Goal: Information Seeking & Learning: Learn about a topic

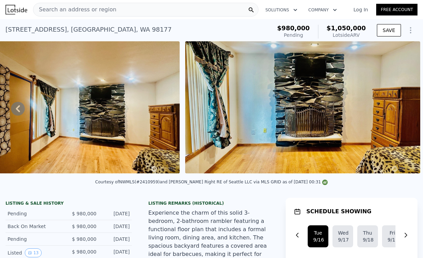
click at [89, 9] on span "Search an address or region" at bounding box center [74, 10] width 83 height 8
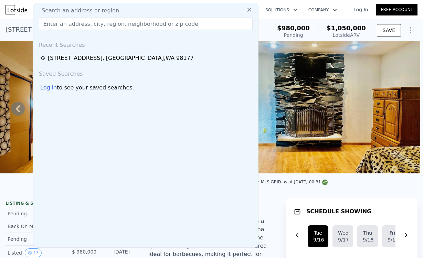
type input "1011 ne 158th st shoreline"
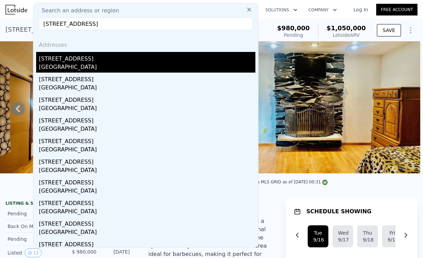
click at [100, 61] on div "[STREET_ADDRESS]" at bounding box center [147, 57] width 217 height 11
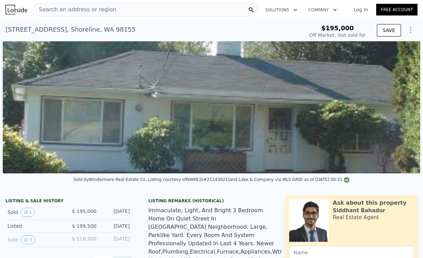
click at [345, 34] on div "Off Market, last sold for" at bounding box center [338, 35] width 57 height 7
click at [127, 72] on img at bounding box center [212, 107] width 418 height 132
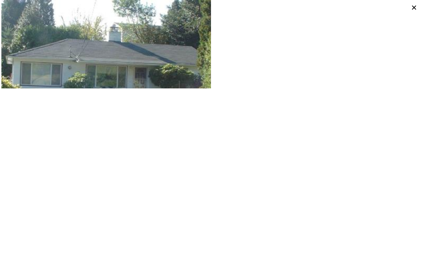
click at [127, 72] on img at bounding box center [106, 67] width 210 height 135
click at [137, 83] on img at bounding box center [106, 67] width 210 height 135
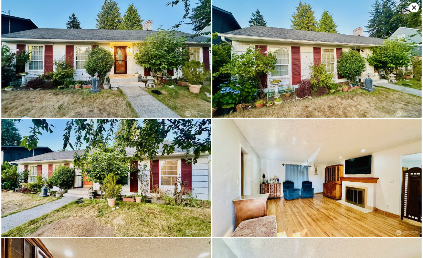
type input "$ 1,050,000"
type input "7"
type input "4"
type input "1"
type input "2.75"
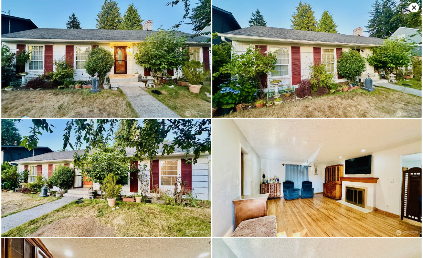
type input "1110"
type input "2120"
type input "6262"
type input "9954"
type input "-$ 82,903"
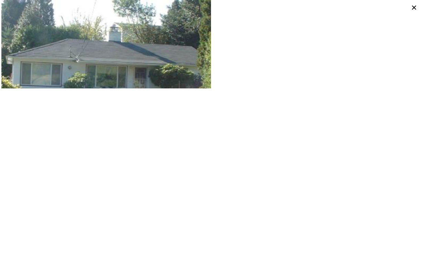
type input "$ 713,000"
type input "6"
type input "3"
type input "0.75"
type input "1"
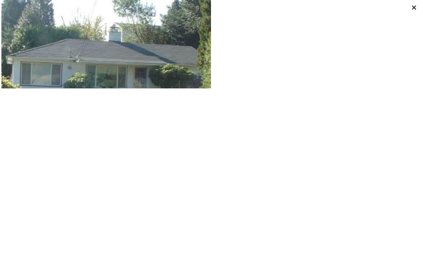
type input "770"
type input "1160"
type input "5924"
type input "9702"
type input "$ 448,506"
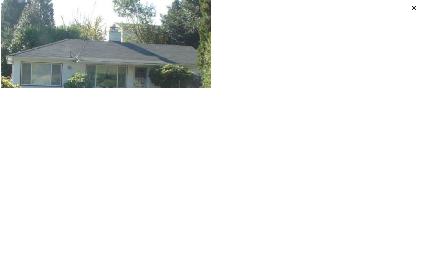
click at [417, 7] on icon at bounding box center [415, 8] width 10 height 10
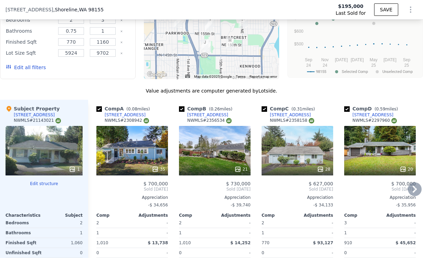
scroll to position [718, 0]
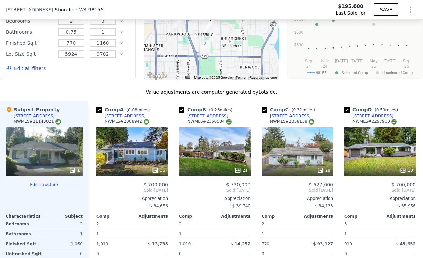
click at [33, 136] on div "1" at bounding box center [44, 152] width 77 height 50
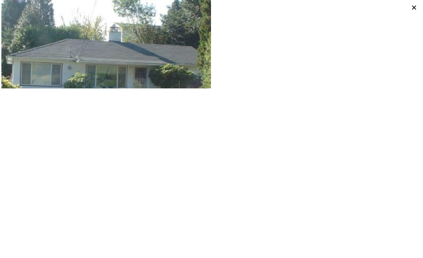
click at [412, 9] on icon at bounding box center [415, 8] width 10 height 10
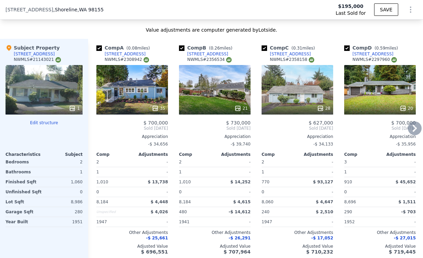
scroll to position [779, 0]
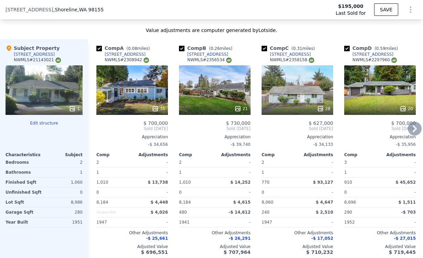
click at [126, 52] on div "15537 10th Ave NE" at bounding box center [125, 55] width 41 height 6
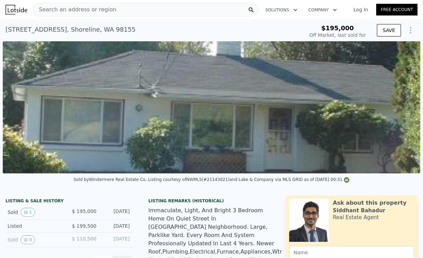
scroll to position [0, 0]
drag, startPoint x: 5, startPoint y: 27, endPoint x: 53, endPoint y: 30, distance: 48.0
click at [53, 30] on div "1011 NE 158th St , Shoreline , WA 98155 Sold Dec 2001 for $195k $195,000 Off Ma…" at bounding box center [211, 30] width 423 height 22
copy div "1011 NE 158th St"
click at [39, 31] on div "1011 NE 158th St , Shoreline , WA 98155" at bounding box center [71, 30] width 130 height 10
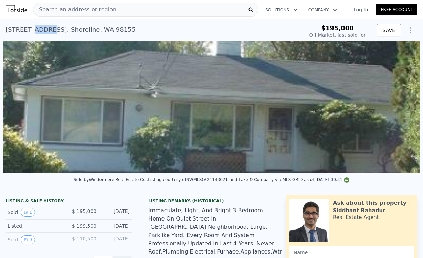
click at [39, 31] on div "1011 NE 158th St , Shoreline , WA 98155" at bounding box center [71, 30] width 130 height 10
copy div "1011 NE 158th St , Shoreline , WA 98155 Sold Dec 2001 for $195k"
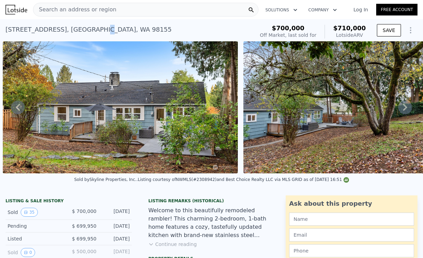
click at [95, 31] on div "15537 10th Ave NE , King County , WA 98155" at bounding box center [89, 30] width 166 height 10
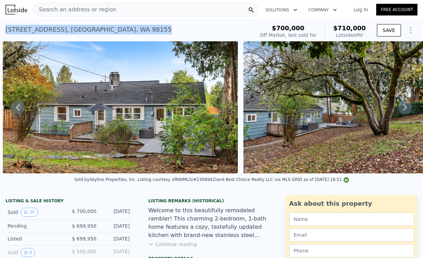
click at [95, 31] on div "15537 10th Ave NE , King County , WA 98155" at bounding box center [89, 30] width 166 height 10
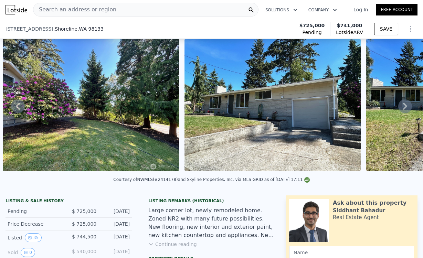
scroll to position [72, 0]
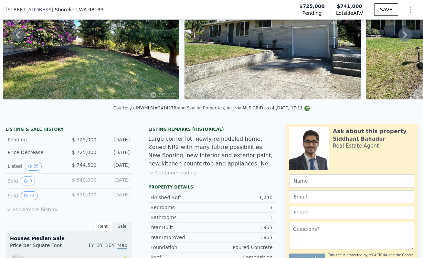
click at [178, 174] on button "Continue reading" at bounding box center [173, 173] width 49 height 7
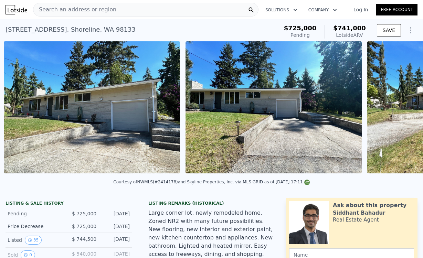
scroll to position [0, 861]
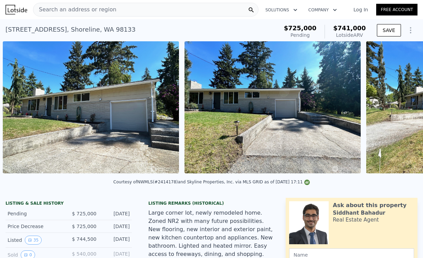
click at [88, 13] on span "Search an address or region" at bounding box center [74, 10] width 83 height 8
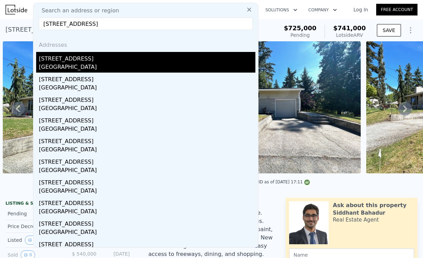
type input "[STREET_ADDRESS]"
click at [157, 57] on div "[STREET_ADDRESS]" at bounding box center [147, 57] width 217 height 11
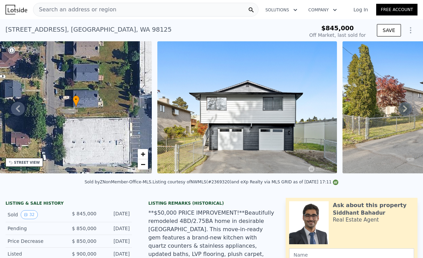
click at [146, 9] on div "Search an address or region" at bounding box center [146, 10] width 226 height 14
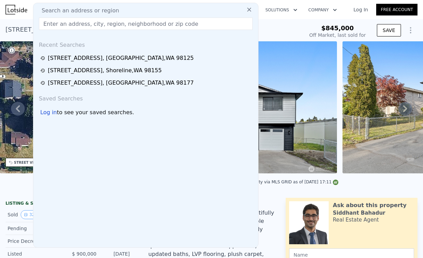
type input "[STREET_ADDRESS]"
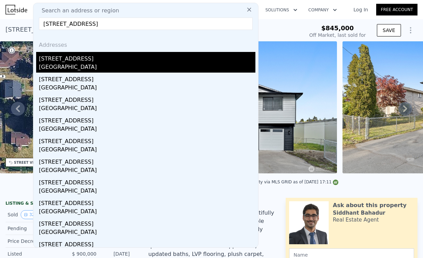
click at [109, 67] on div "[GEOGRAPHIC_DATA]" at bounding box center [147, 68] width 217 height 10
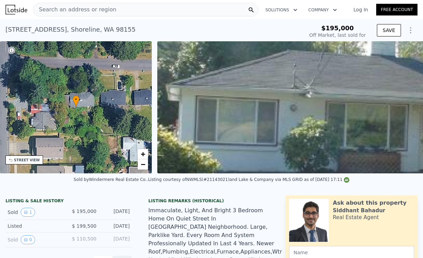
type input "-$ 212,353"
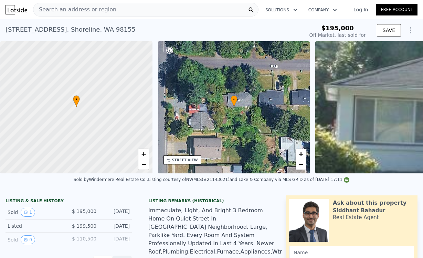
scroll to position [0, 3]
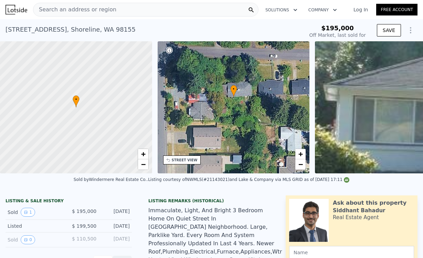
drag, startPoint x: 240, startPoint y: 111, endPoint x: 240, endPoint y: 101, distance: 10.3
click at [240, 101] on div "• + −" at bounding box center [234, 107] width 152 height 132
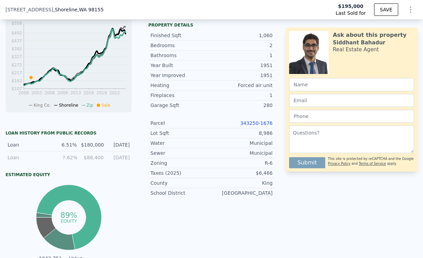
scroll to position [269, 0]
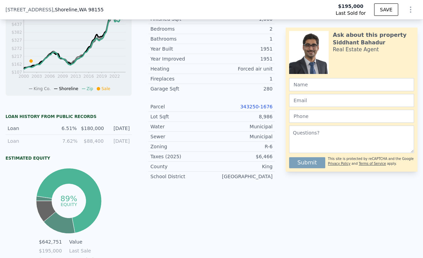
type input "$ 713,000"
type input "$ 448,506"
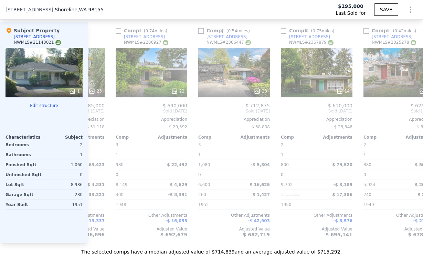
scroll to position [0, 642]
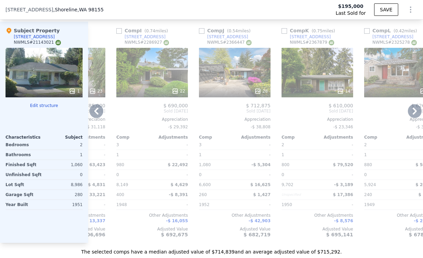
click at [229, 37] on div "14708 8th Ave NE" at bounding box center [227, 37] width 41 height 6
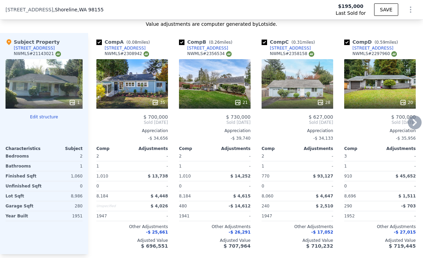
scroll to position [803, 0]
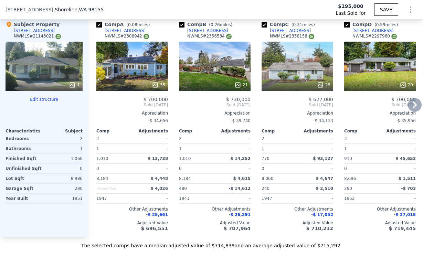
click at [131, 30] on div "15537 10th Ave NE" at bounding box center [125, 31] width 41 height 6
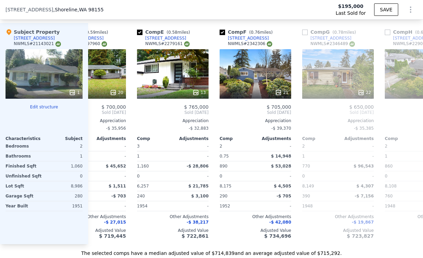
scroll to position [0, 288]
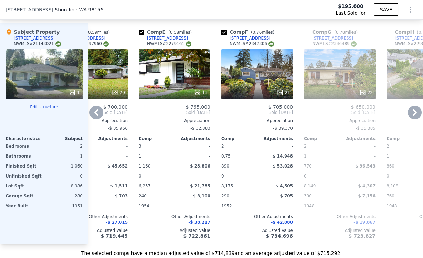
click at [193, 120] on div "Appreciation" at bounding box center [175, 121] width 72 height 6
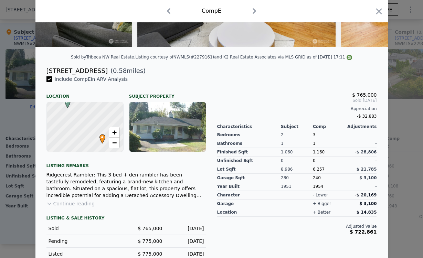
scroll to position [136, 0]
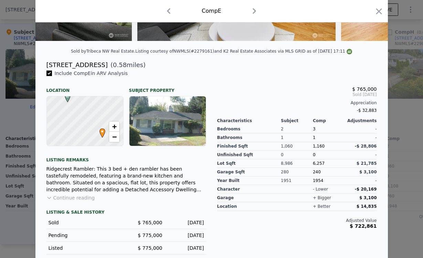
click at [65, 200] on button "Continue reading" at bounding box center [71, 198] width 49 height 7
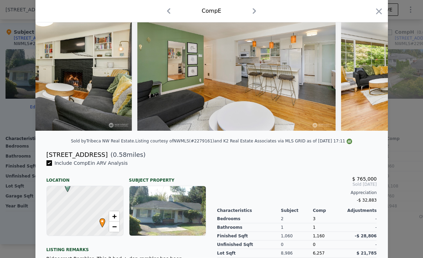
scroll to position [34, 0]
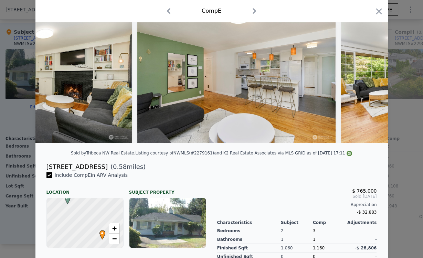
click at [77, 169] on div "[STREET_ADDRESS]" at bounding box center [77, 167] width 61 height 10
copy div "[STREET_ADDRESS]"
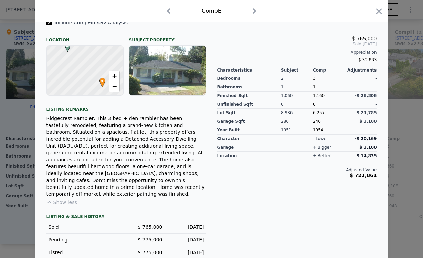
scroll to position [186, 0]
drag, startPoint x: 359, startPoint y: 122, endPoint x: 383, endPoint y: 122, distance: 24.5
click at [384, 122] on div "Include Comp E in ARV Analysis Location Subject Property E • + − Listing remark…" at bounding box center [211, 143] width 353 height 246
click at [377, 117] on div "$ 765,000 Sold Oct 2024 Appreciation -$ 32,883 Characteristics Subject Comp Adj…" at bounding box center [297, 140] width 171 height 240
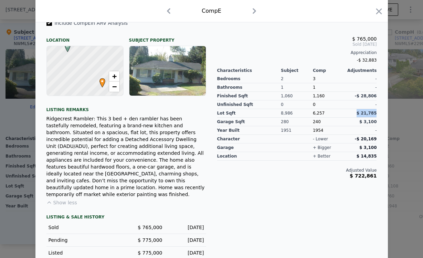
click at [377, 117] on div "$ 765,000 Sold Oct 2024 Appreciation -$ 32,883 Characteristics Subject Comp Adj…" at bounding box center [297, 140] width 171 height 240
click at [372, 115] on span "$ 21,785" at bounding box center [367, 113] width 20 height 5
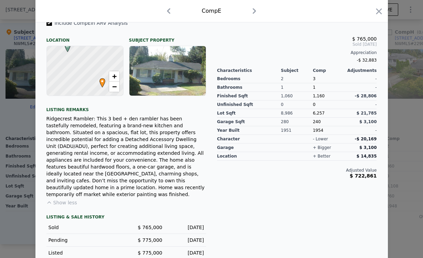
click at [366, 120] on span "$ 3,100" at bounding box center [368, 122] width 17 height 5
drag, startPoint x: 359, startPoint y: 134, endPoint x: 368, endPoint y: 138, distance: 10.0
click at [368, 138] on div "$ 765,000 Sold Oct 2024 Appreciation -$ 32,883 Characteristics Subject Comp Adj…" at bounding box center [297, 140] width 171 height 240
click at [376, 139] on span "-$ 20,169" at bounding box center [366, 139] width 22 height 5
drag, startPoint x: 379, startPoint y: 139, endPoint x: 354, endPoint y: 139, distance: 25.8
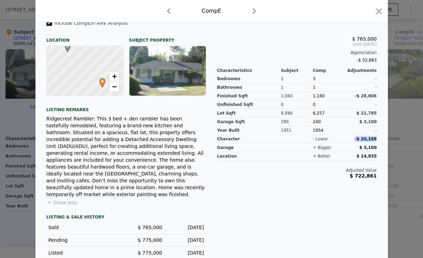
click at [354, 139] on div "$ 765,000 Sold Oct 2024 Appreciation -$ 32,883 Characteristics Subject Comp Adj…" at bounding box center [297, 140] width 171 height 240
click at [353, 139] on div "-$ 20,169" at bounding box center [361, 139] width 32 height 6
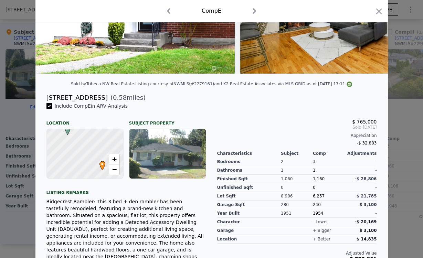
scroll to position [162, 0]
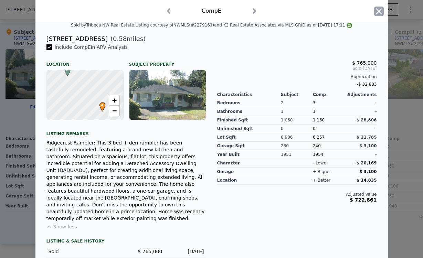
click at [382, 9] on icon "button" at bounding box center [380, 12] width 10 height 10
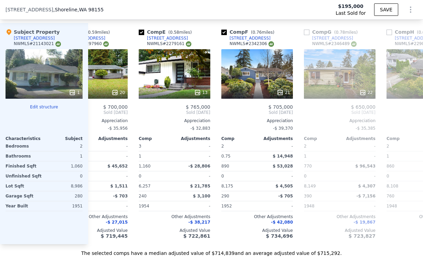
scroll to position [0, 300]
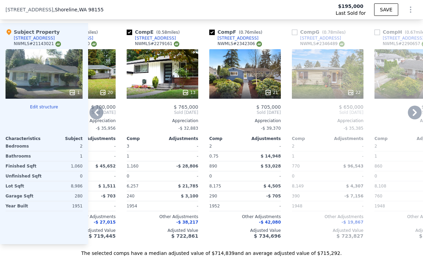
click at [238, 40] on div "[STREET_ADDRESS]" at bounding box center [238, 38] width 41 height 6
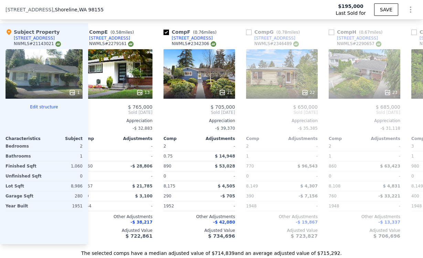
scroll to position [0, 348]
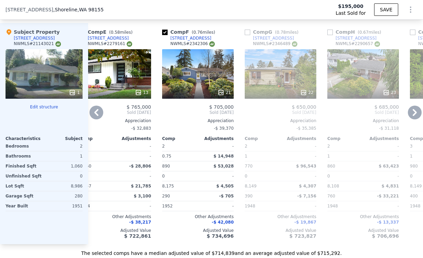
click at [273, 182] on div "8,149" at bounding box center [262, 187] width 34 height 10
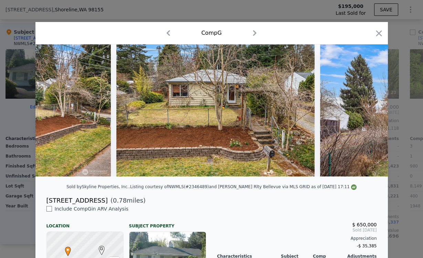
scroll to position [0, 2776]
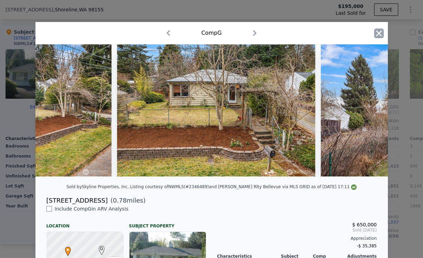
click at [378, 31] on icon "button" at bounding box center [380, 34] width 10 height 10
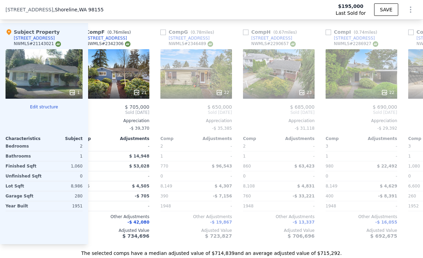
scroll to position [0, 427]
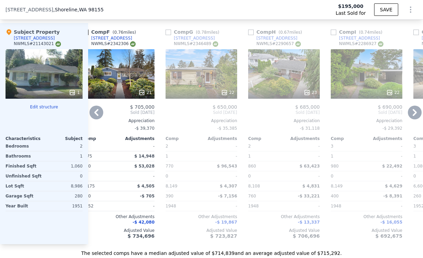
click at [292, 67] on div "23" at bounding box center [284, 74] width 72 height 50
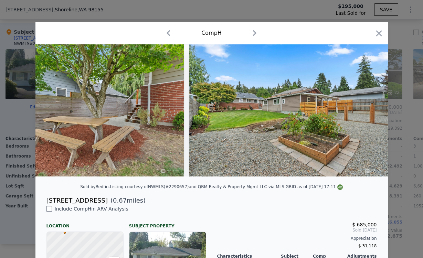
scroll to position [0, 4335]
click at [379, 34] on icon "button" at bounding box center [379, 33] width 6 height 6
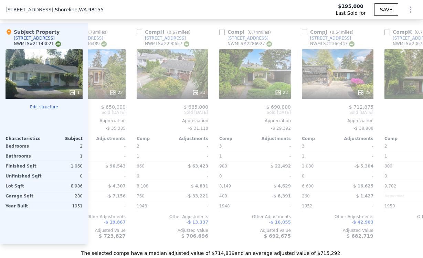
scroll to position [0, 539]
click at [260, 70] on div "22" at bounding box center [255, 74] width 72 height 50
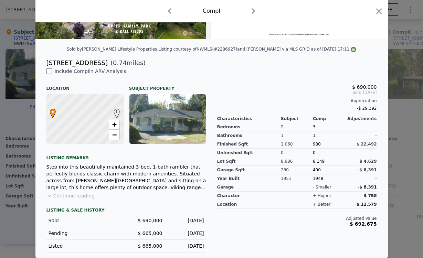
scroll to position [138, 0]
drag, startPoint x: 384, startPoint y: 171, endPoint x: 354, endPoint y: 170, distance: 29.6
click at [354, 170] on div "Include Comp I in ARV Analysis Location Subject Property I • + − Listing remark…" at bounding box center [211, 163] width 353 height 191
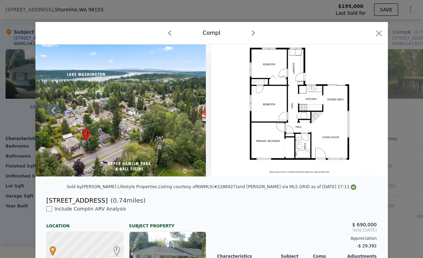
scroll to position [25, 0]
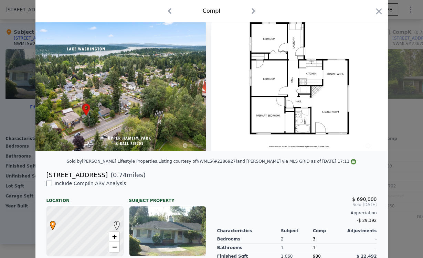
click at [72, 179] on div "15822 25th Ave NE" at bounding box center [77, 176] width 61 height 10
click at [72, 177] on div "15822 25th Ave NE" at bounding box center [77, 176] width 61 height 10
copy div "15822 25th Ave NE"
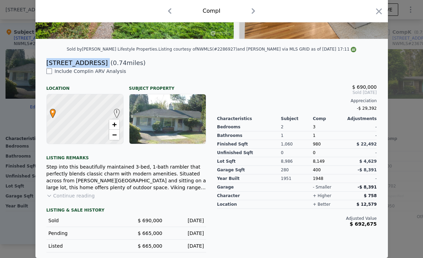
scroll to position [138, 0]
click at [70, 197] on button "Continue reading" at bounding box center [71, 196] width 49 height 7
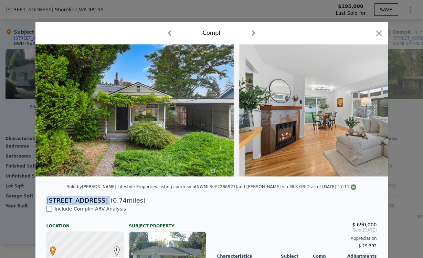
scroll to position [0, 0]
copy div "15822 25th Ave NE"
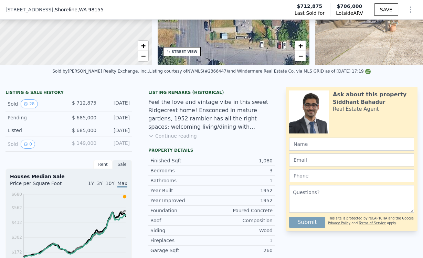
scroll to position [111, 0]
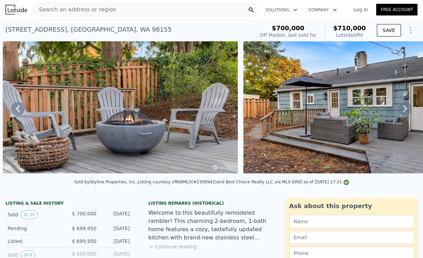
click at [70, 31] on div "15537 10th Ave NE , King County , WA 98155" at bounding box center [89, 30] width 166 height 10
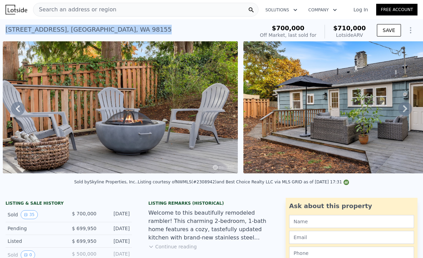
click at [70, 31] on div "15537 10th Ave NE , King County , WA 98155" at bounding box center [89, 30] width 166 height 10
copy div "15537 10th Ave NE , King County , WA 98155 Sold Dec 2024 for $700k (~ARV $710k )"
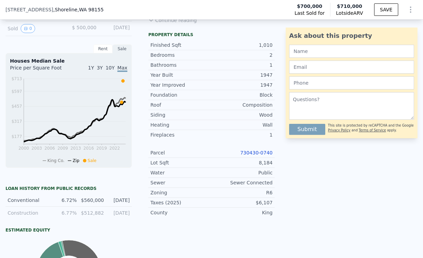
scroll to position [257, 0]
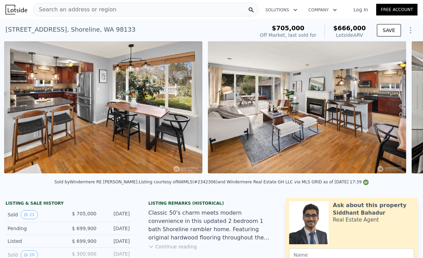
scroll to position [0, 1539]
